Goal: Transaction & Acquisition: Purchase product/service

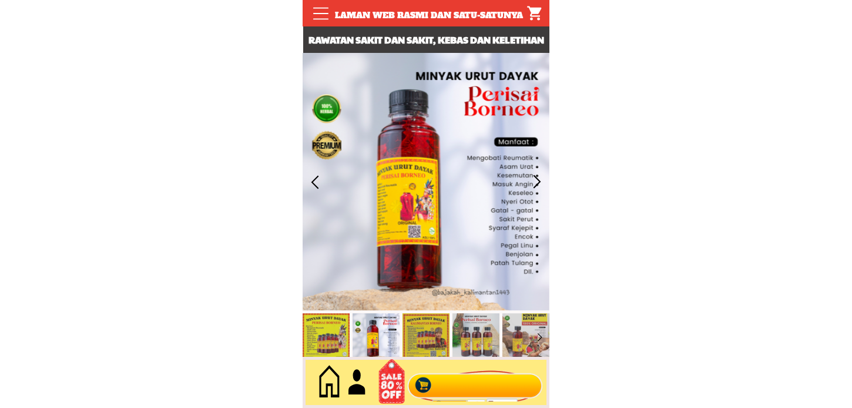
click at [458, 390] on div at bounding box center [475, 382] width 142 height 39
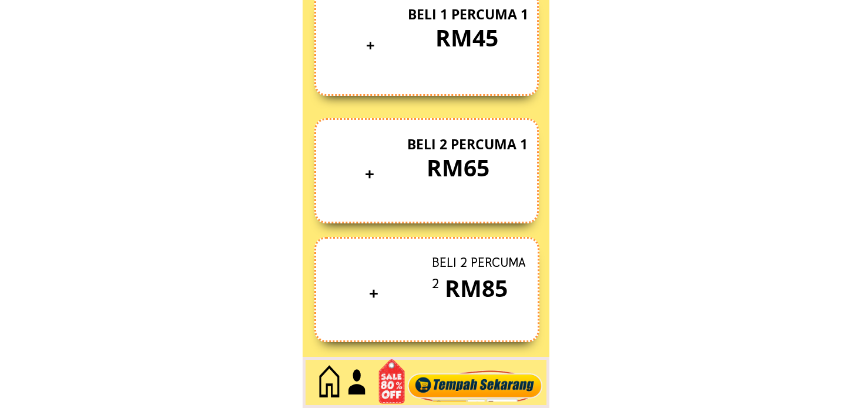
scroll to position [5099, 0]
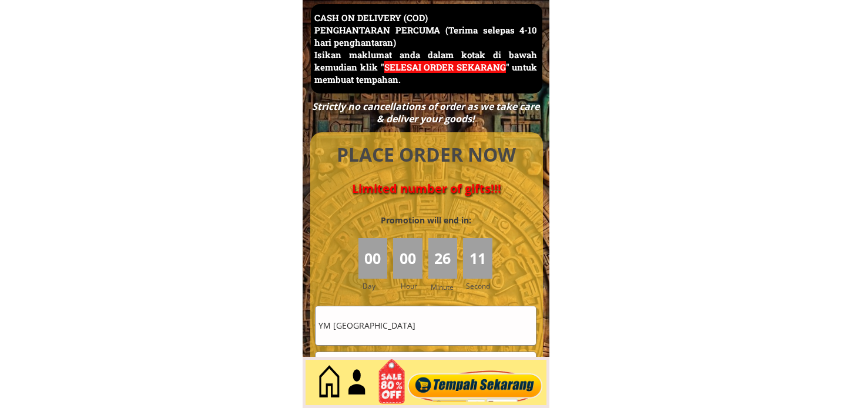
click at [361, 328] on input "YM [GEOGRAPHIC_DATA]" at bounding box center [426, 325] width 220 height 38
paste input "Lily bt simpol Alamat Kampong Labau Kelulit Sibuti [GEOGRAPHIC_DATA] 98150 0132…"
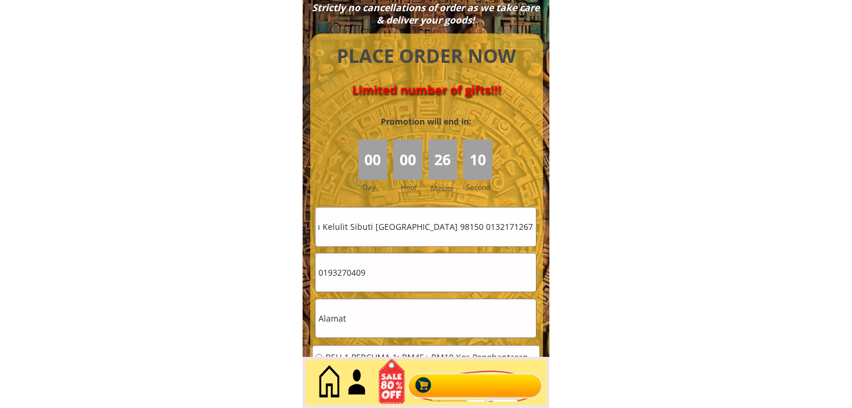
scroll to position [5229, 0]
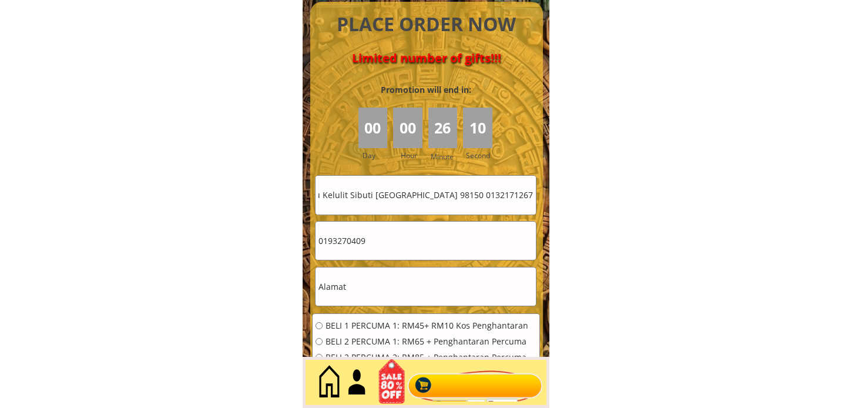
click at [497, 191] on input "Lily bt simpol Alamat Kampong Labau Kelulit Sibuti [GEOGRAPHIC_DATA] 98150 0132…" at bounding box center [426, 195] width 220 height 38
type input "Lily bt simpol Alamat Kampong Labau Kelulit Sibuti Bekenu Sarawak poskod 98150"
click at [393, 233] on input "0193270409" at bounding box center [426, 241] width 220 height 38
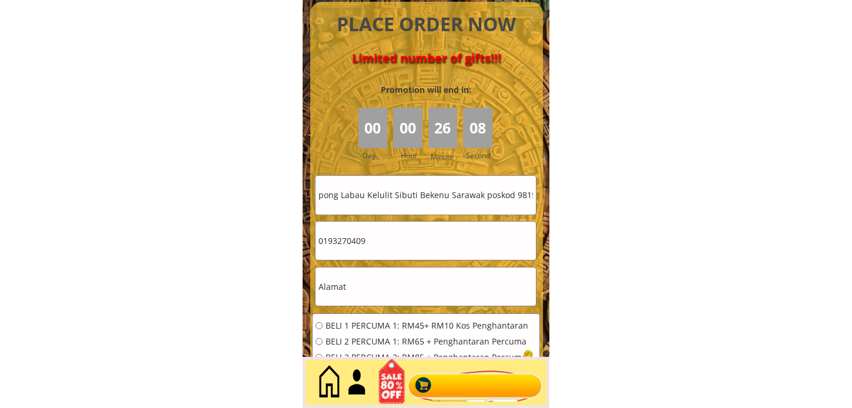
scroll to position [0, 0]
click at [393, 233] on input "0193270409" at bounding box center [426, 241] width 220 height 38
paste input "32171267"
type input "0132171267"
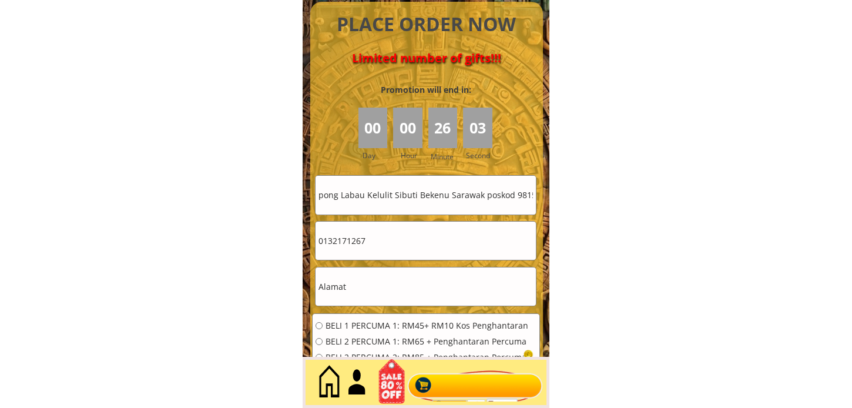
drag, startPoint x: 372, startPoint y: 195, endPoint x: 684, endPoint y: 203, distance: 312.2
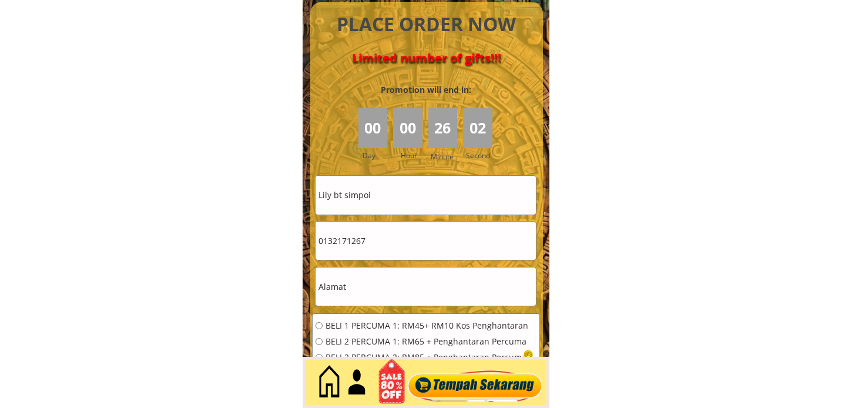
scroll to position [0, 0]
type input "Lily bt simpol"
click at [404, 278] on input "text" at bounding box center [426, 286] width 220 height 38
paste input "Alamat Kampong Labau Kelulit Sibuti Bekenu Sarawak poskod 98150"
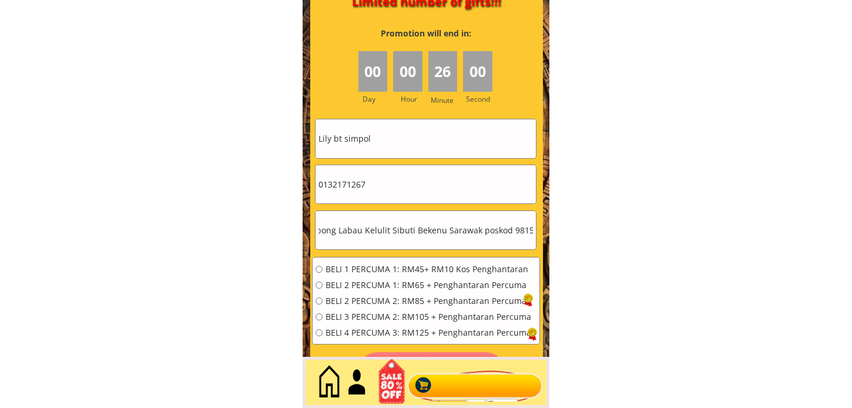
scroll to position [5356, 0]
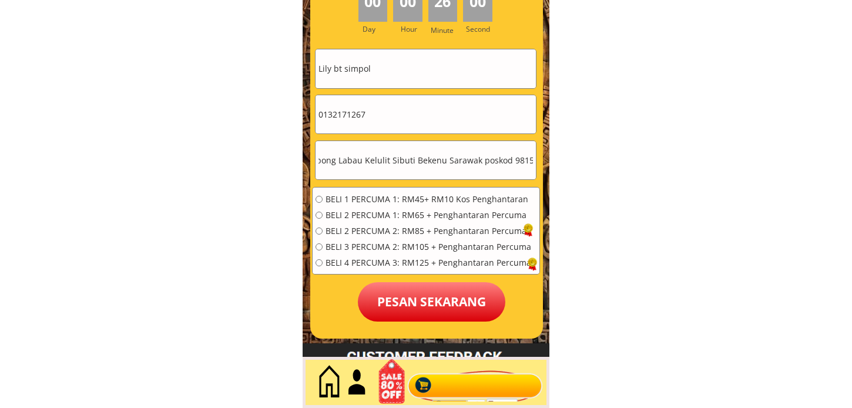
type input "Alamat Kampong Labau Kelulit Sibuti Bekenu Sarawak poskod 98150"
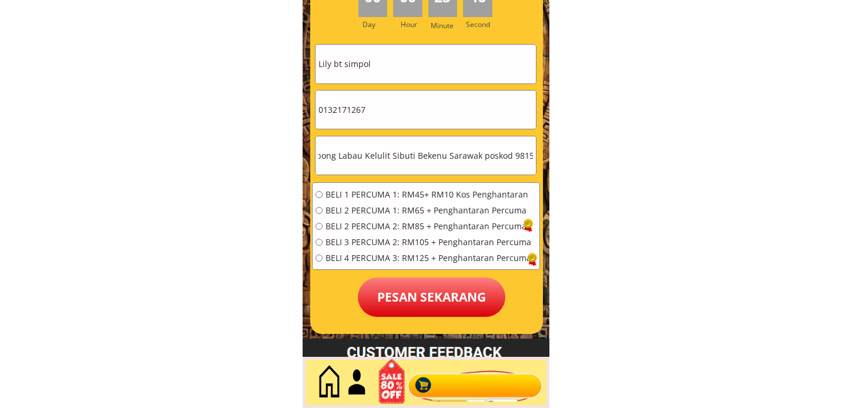
scroll to position [0, 0]
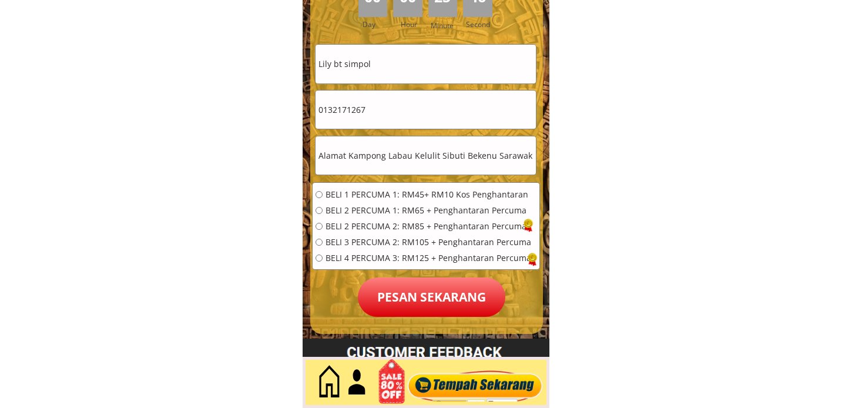
click at [404, 113] on input "0132171267" at bounding box center [426, 110] width 220 height 38
paste input "0132171267"
type input "0132171267"
drag, startPoint x: 346, startPoint y: 156, endPoint x: 298, endPoint y: 159, distance: 47.7
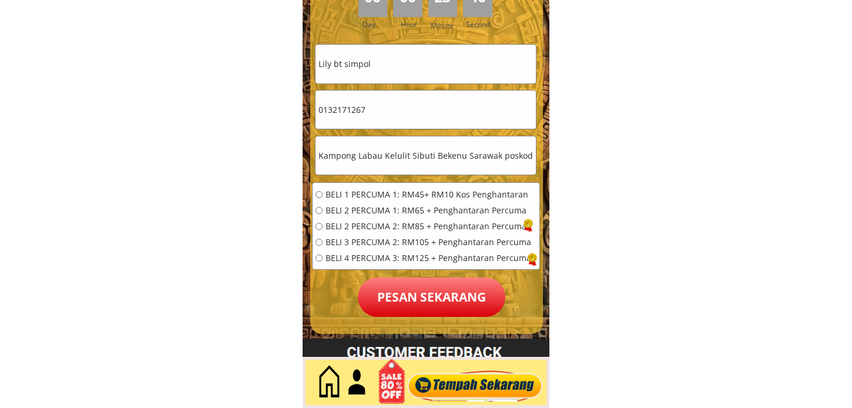
type input "Kampong Labau Kelulit Sibuti Bekenu Sarawak poskod 98150"
click at [394, 207] on span "BELI 2 PERCUMA 1: RM65 + Penghantaran Percuma" at bounding box center [429, 210] width 206 height 8
radio input "true"
click at [394, 284] on p "Pesan sekarang" at bounding box center [432, 296] width 148 height 39
